Goal: Find specific page/section: Find specific page/section

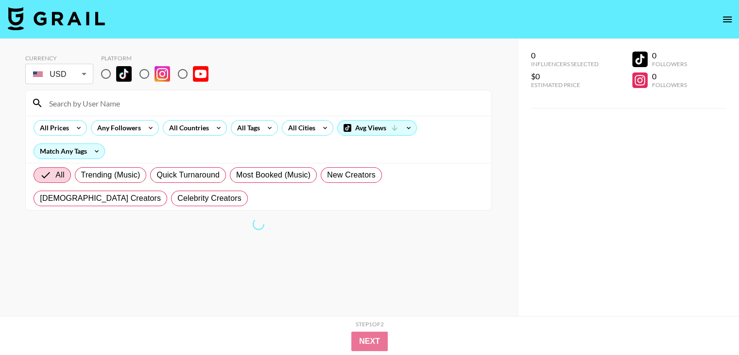
click at [142, 74] on input "radio" at bounding box center [144, 74] width 20 height 20
radio input "true"
click at [246, 103] on input at bounding box center [264, 103] width 442 height 16
paste input "@Stromedy"
click at [116, 96] on input "@Stromedy" at bounding box center [264, 103] width 442 height 16
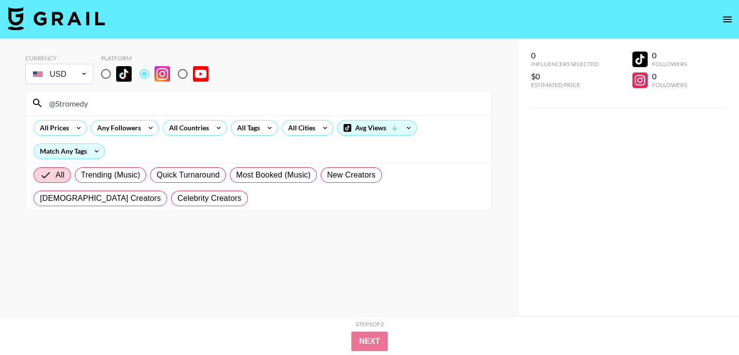
click at [116, 96] on input "@Stromedy" at bounding box center [264, 103] width 442 height 16
paste input "ThePlainBagel"
click at [156, 104] on input "@ThePlainBagel" at bounding box center [264, 103] width 442 height 16
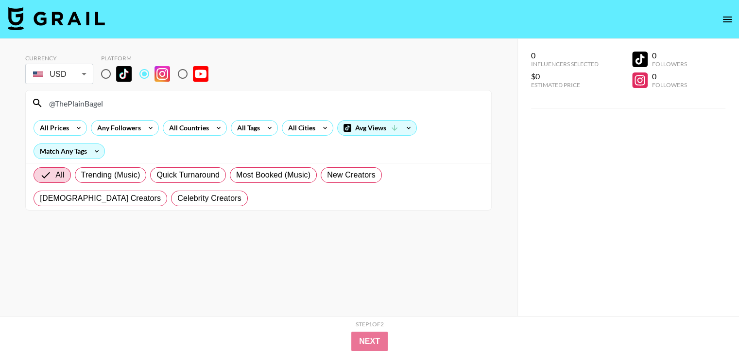
click at [156, 104] on input "@ThePlainBagel" at bounding box center [264, 103] width 442 height 16
paste input "itsSamBentley"
click at [131, 90] on div "@itsSamBentley" at bounding box center [258, 102] width 465 height 25
click at [123, 103] on input "@itsSamBentley" at bounding box center [264, 103] width 442 height 16
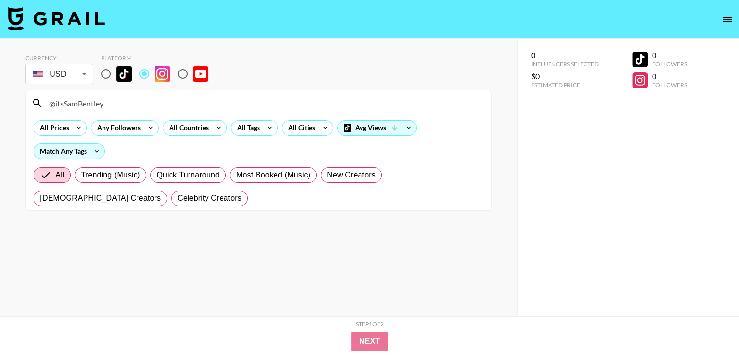
click at [123, 103] on input "@itsSamBentley" at bounding box center [264, 103] width 442 height 16
paste input "MikeShake"
type input "@MikeShake"
